Goal: Information Seeking & Learning: Find specific fact

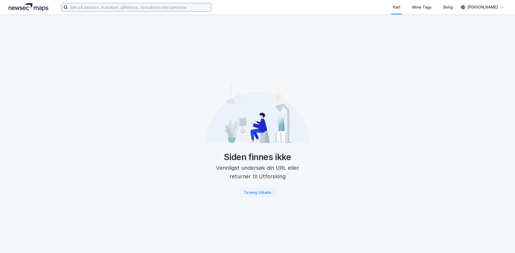
click at [139, 7] on input at bounding box center [139, 7] width 143 height 8
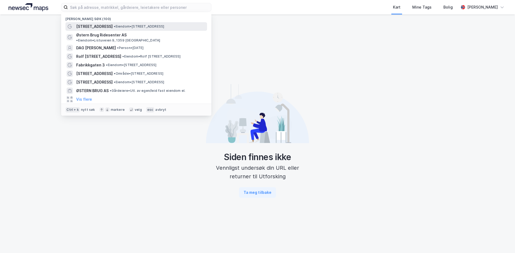
click at [130, 29] on div "[STREET_ADDRESS] • Eiendom • [STREET_ADDRESS]" at bounding box center [141, 26] width 130 height 6
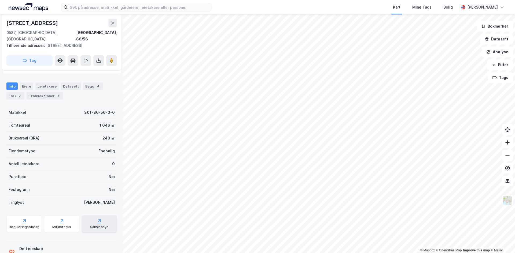
scroll to position [61, 0]
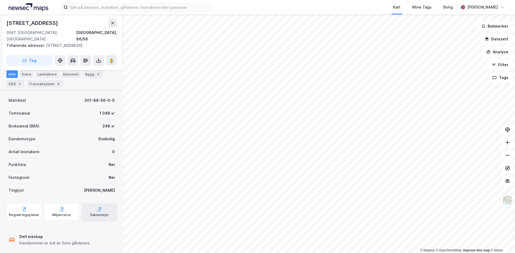
click at [96, 207] on icon at bounding box center [98, 209] width 5 height 5
